Goal: Information Seeking & Learning: Learn about a topic

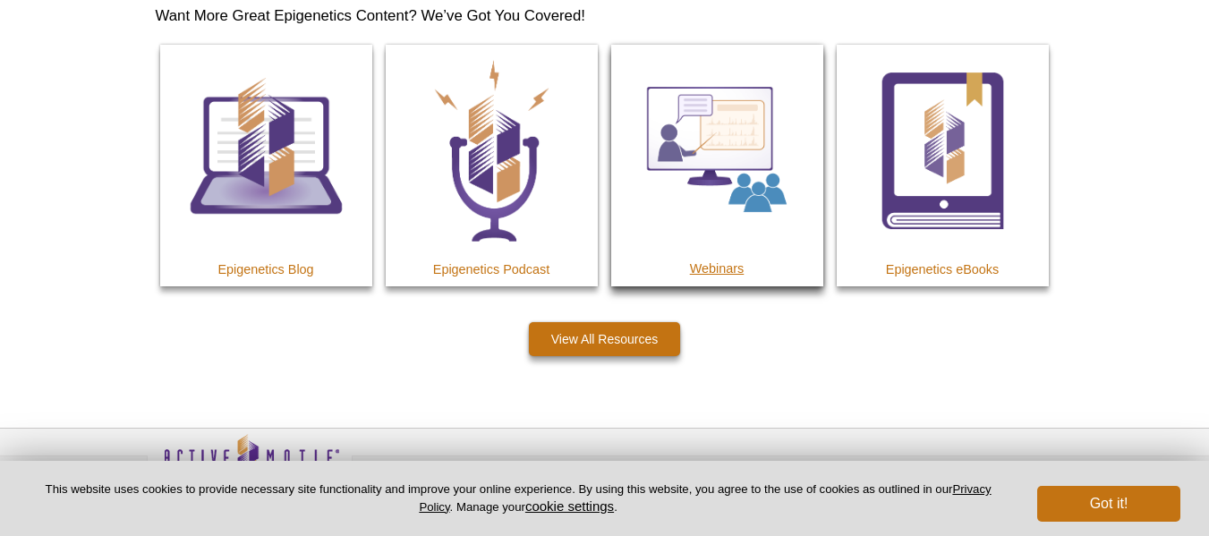
scroll to position [9880, 0]
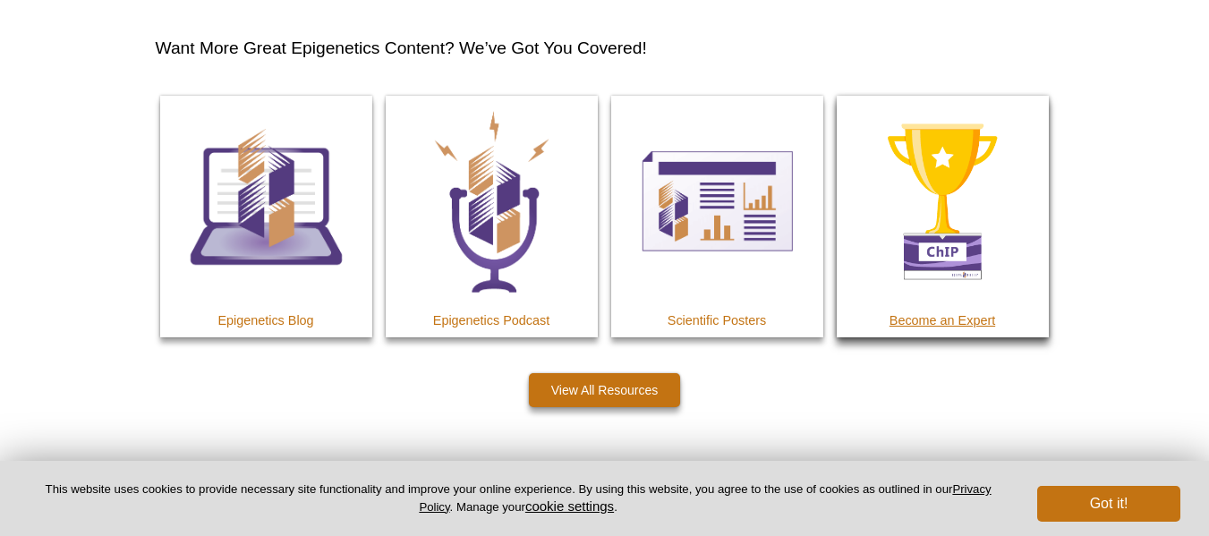
scroll to position [3133, 0]
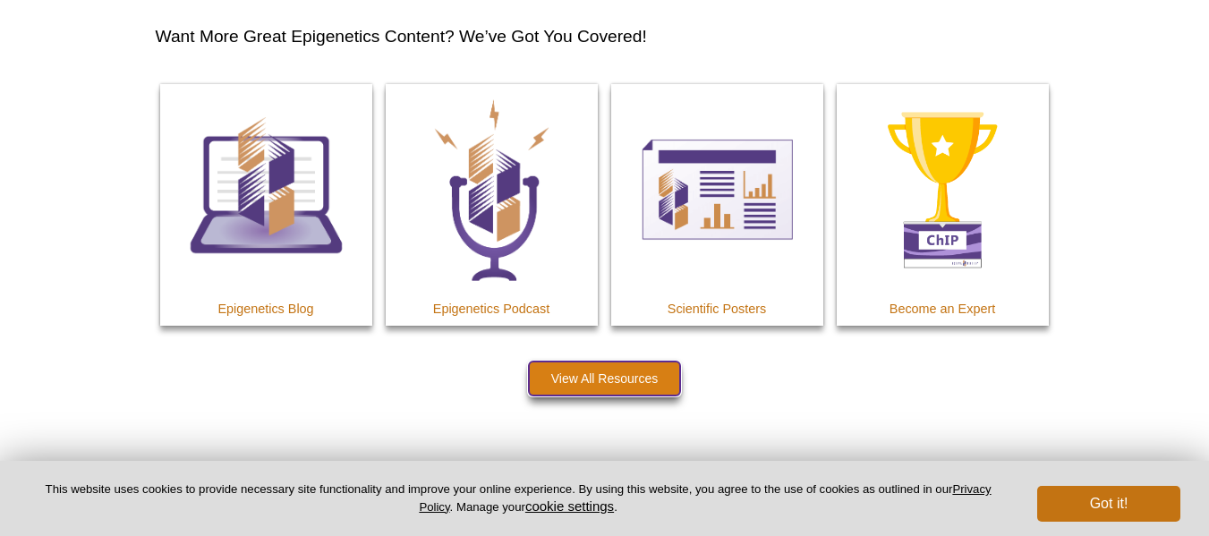
click at [638, 379] on link "View All Resources" at bounding box center [605, 379] width 152 height 34
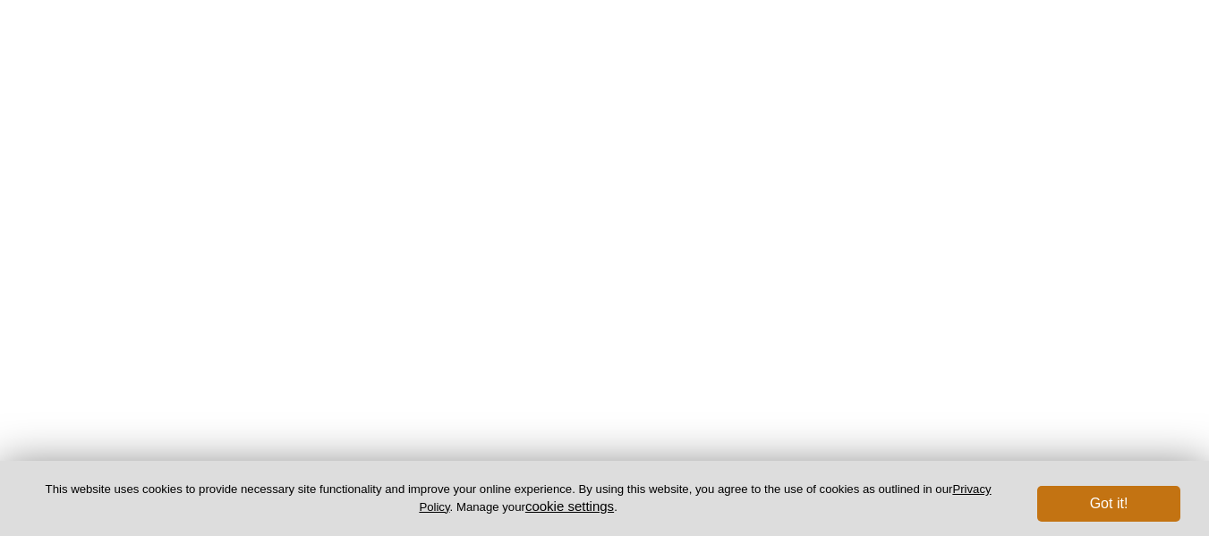
scroll to position [806, 0]
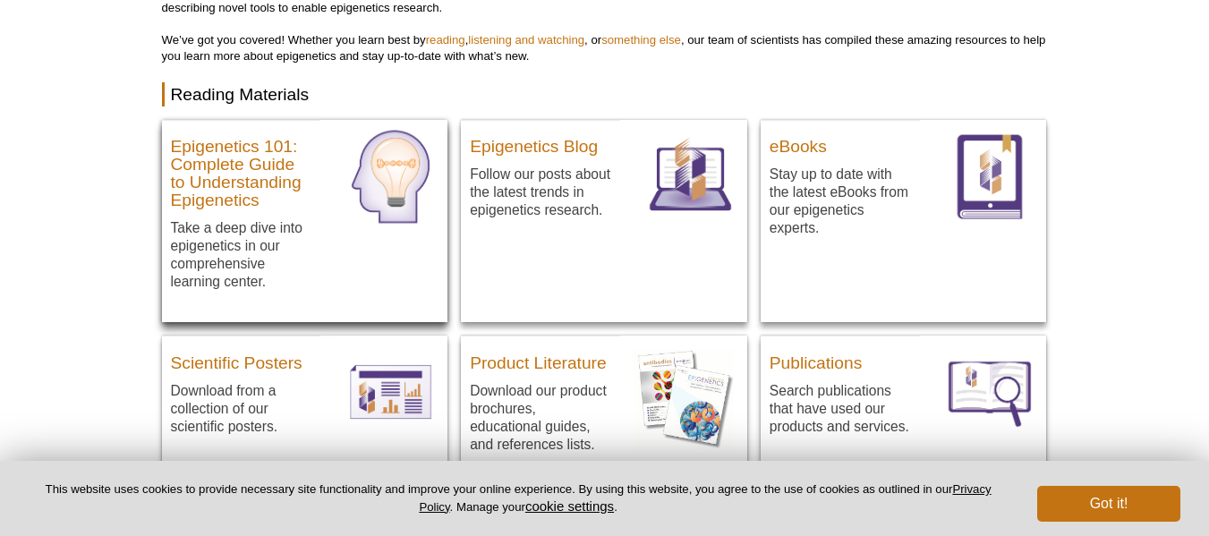
scroll to position [152, 0]
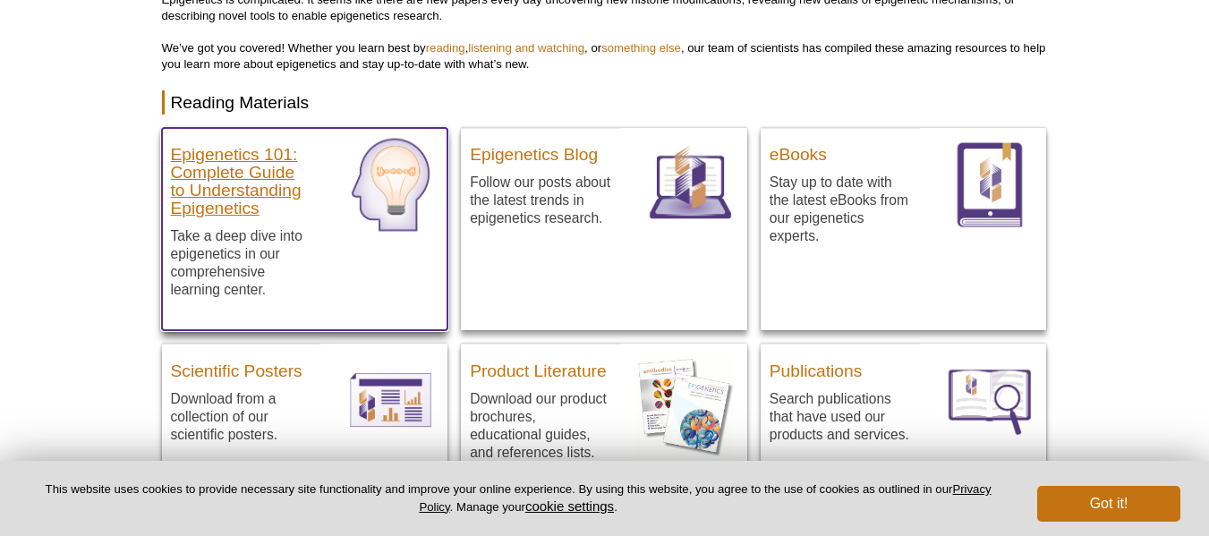
click at [230, 175] on h3 "Epigenetics 101: Complete Guide to Understanding Epigenetics" at bounding box center [241, 177] width 141 height 81
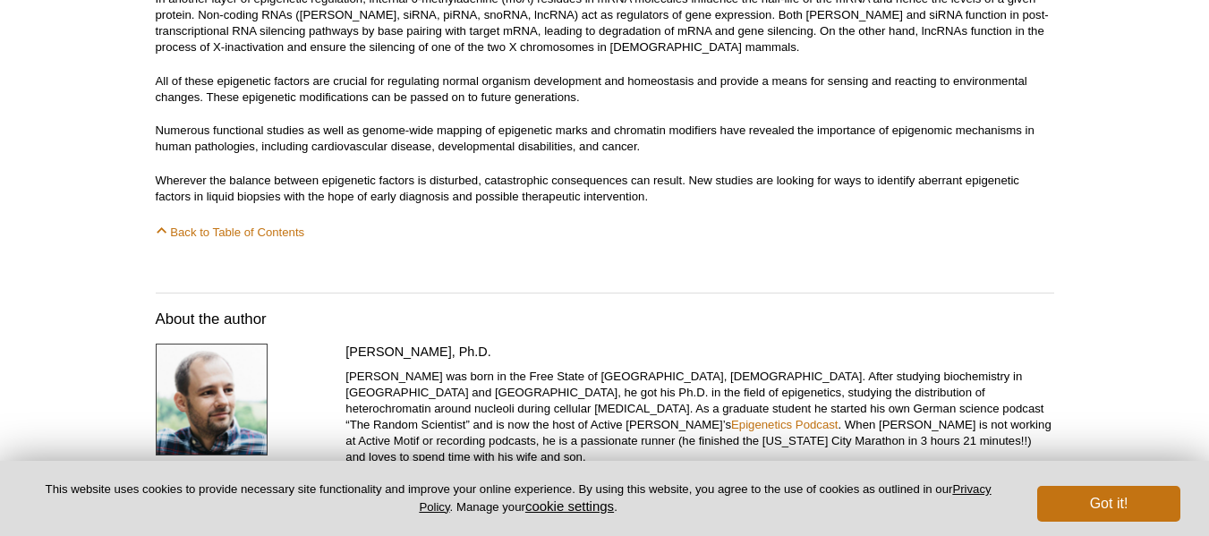
scroll to position [9757, 0]
